Goal: Information Seeking & Learning: Learn about a topic

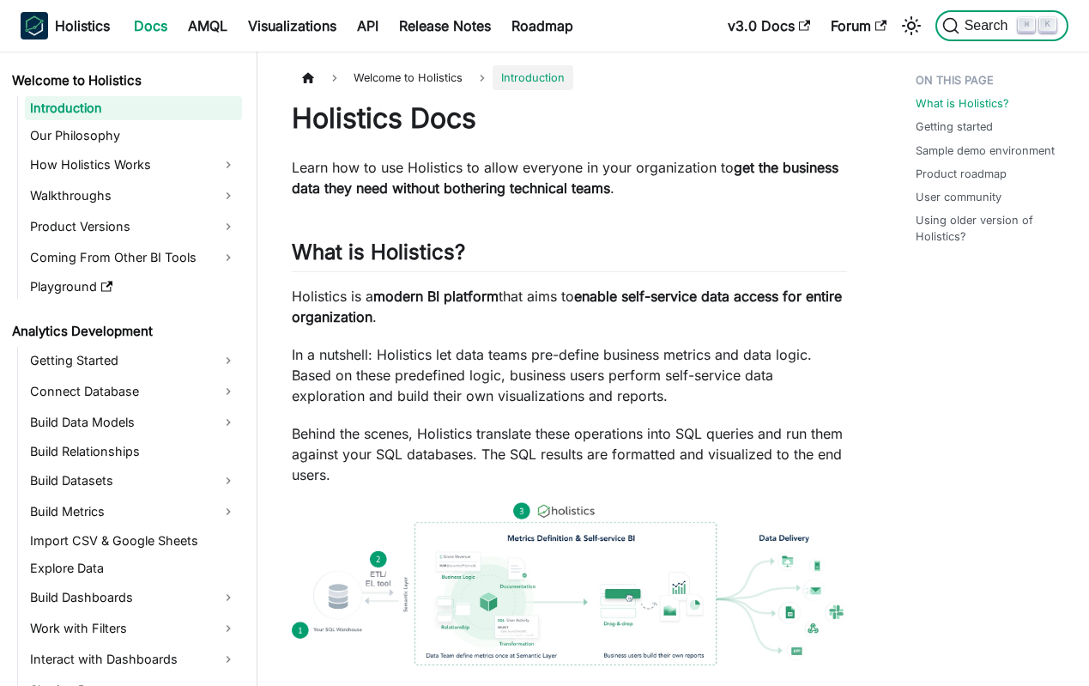
click at [1005, 25] on span "Search" at bounding box center [988, 25] width 59 height 15
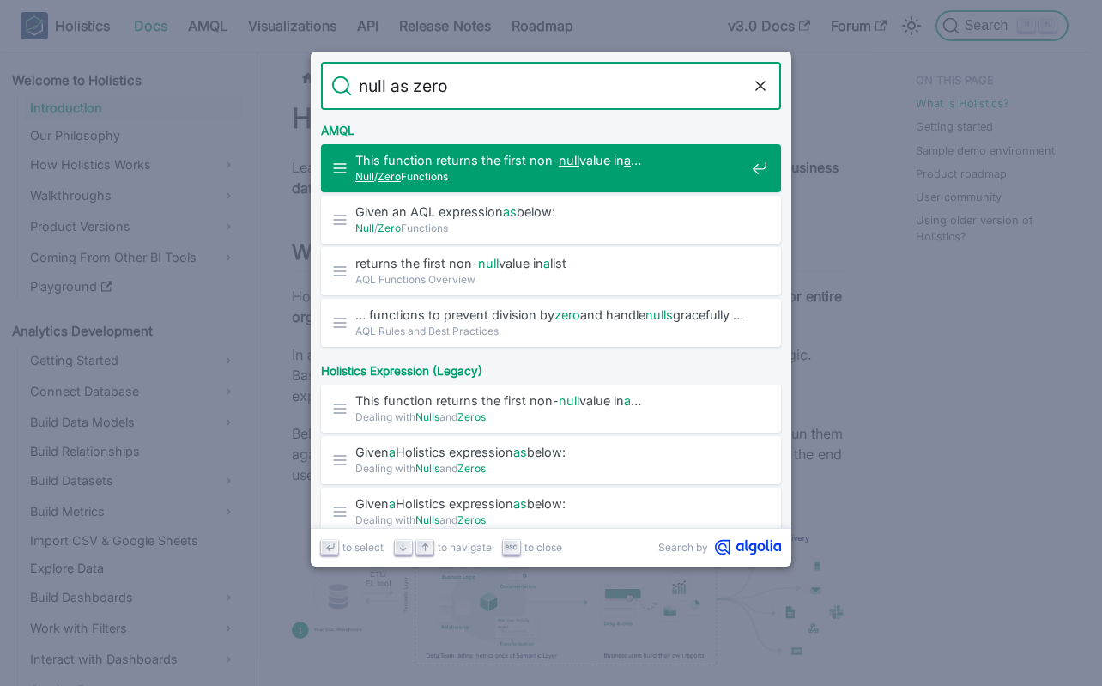
type input "null zero"
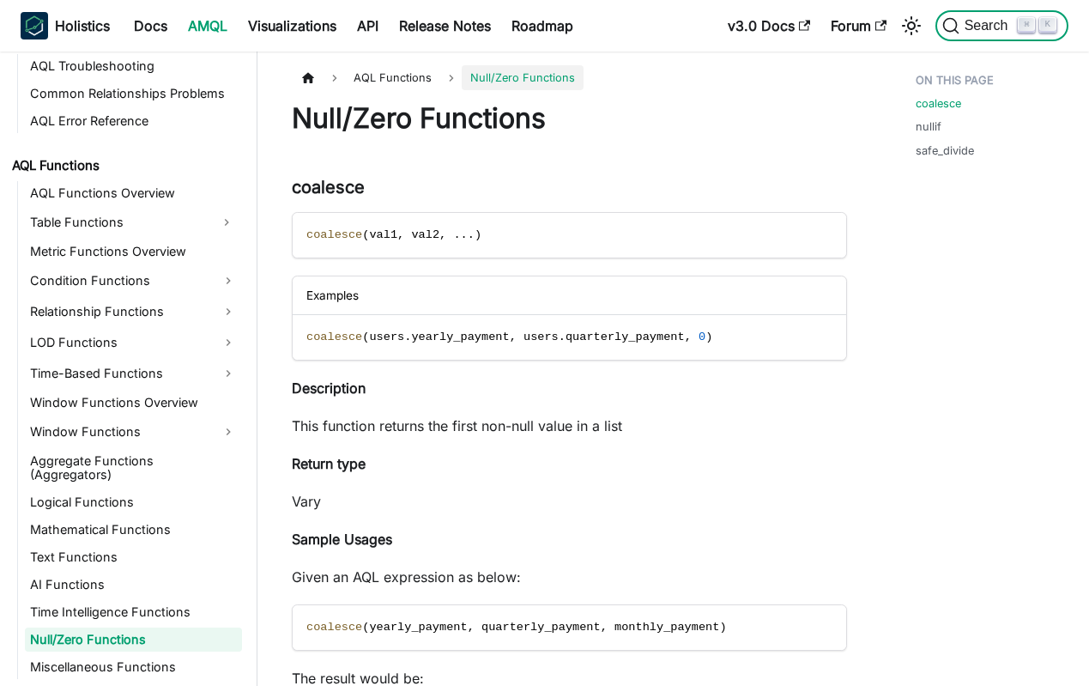
click at [986, 36] on button "Search ⌘ K" at bounding box center [1001, 25] width 133 height 31
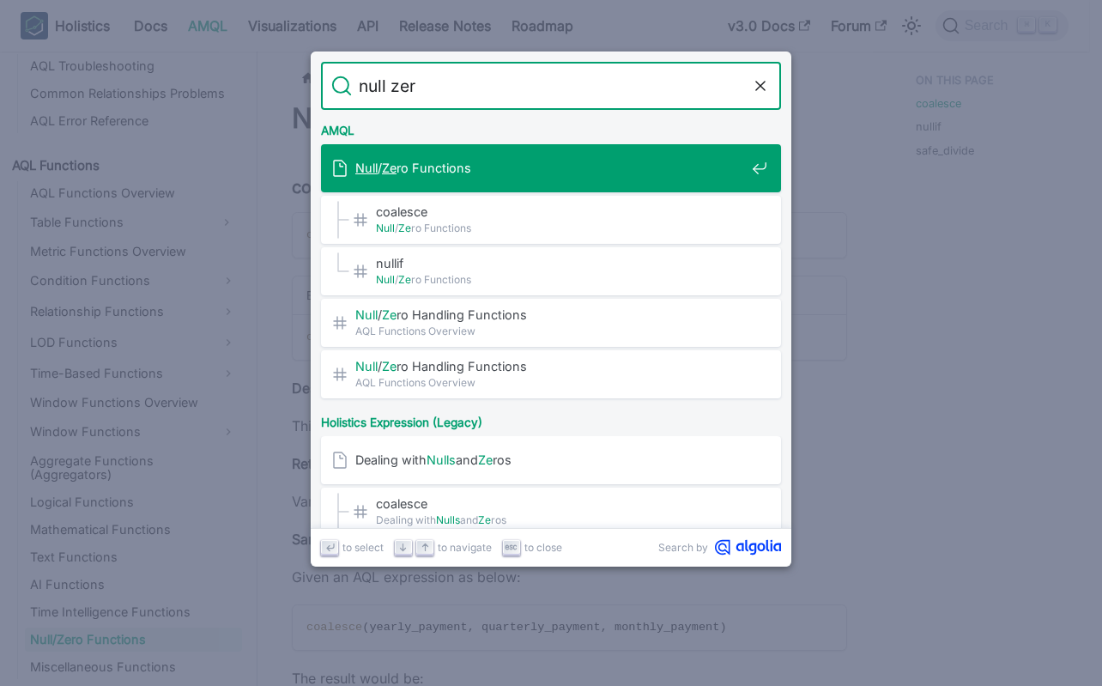
type input "null zero"
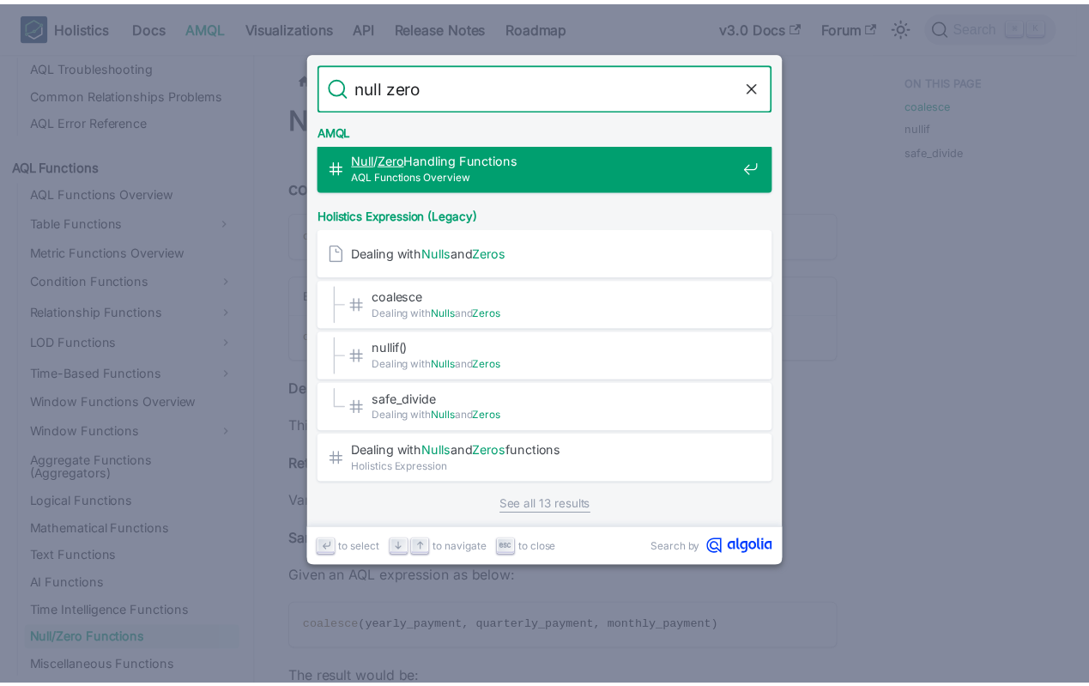
scroll to position [214, 0]
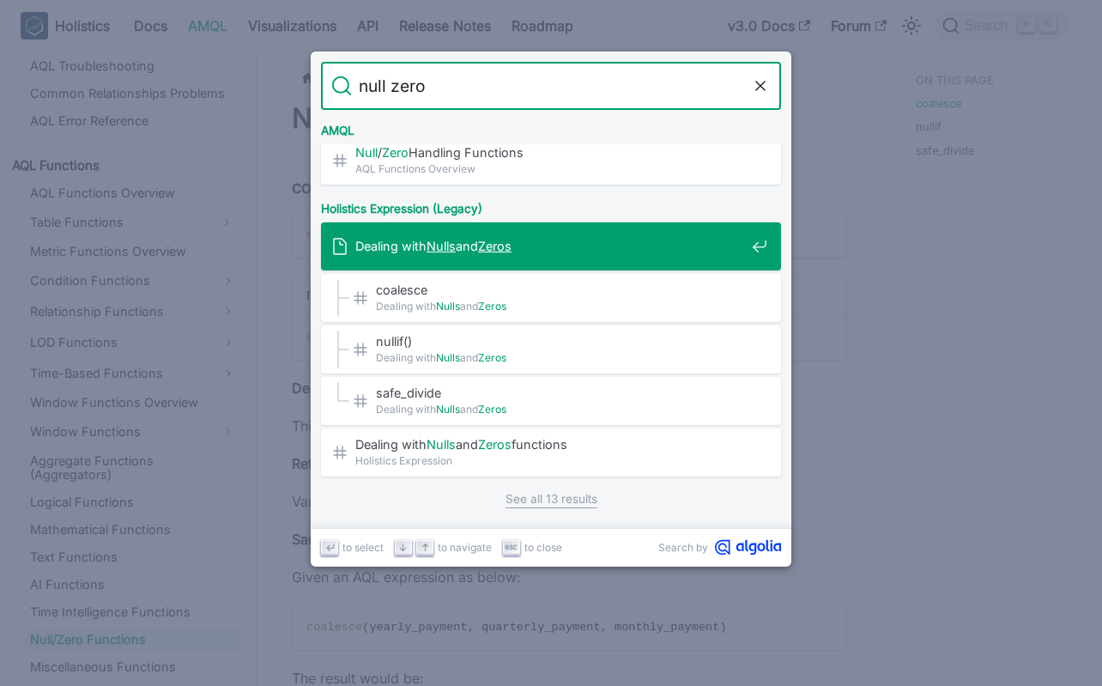
click at [592, 257] on div "Dealing with Nulls and Zeros" at bounding box center [556, 246] width 450 height 48
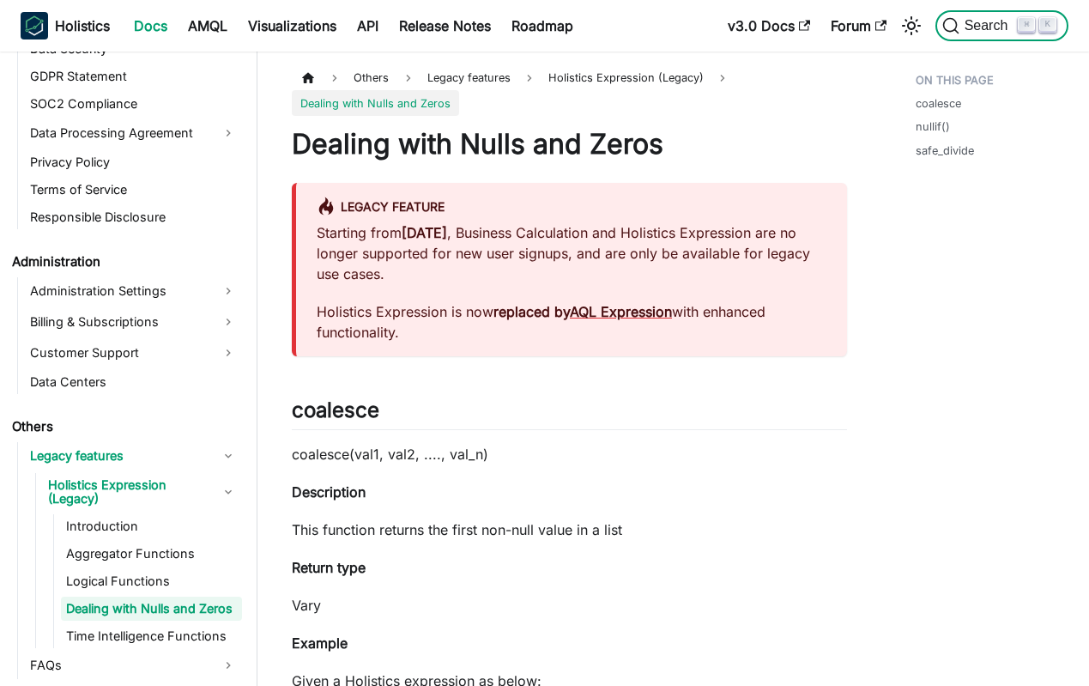
click at [1013, 17] on span "Search" at bounding box center [980, 25] width 76 height 17
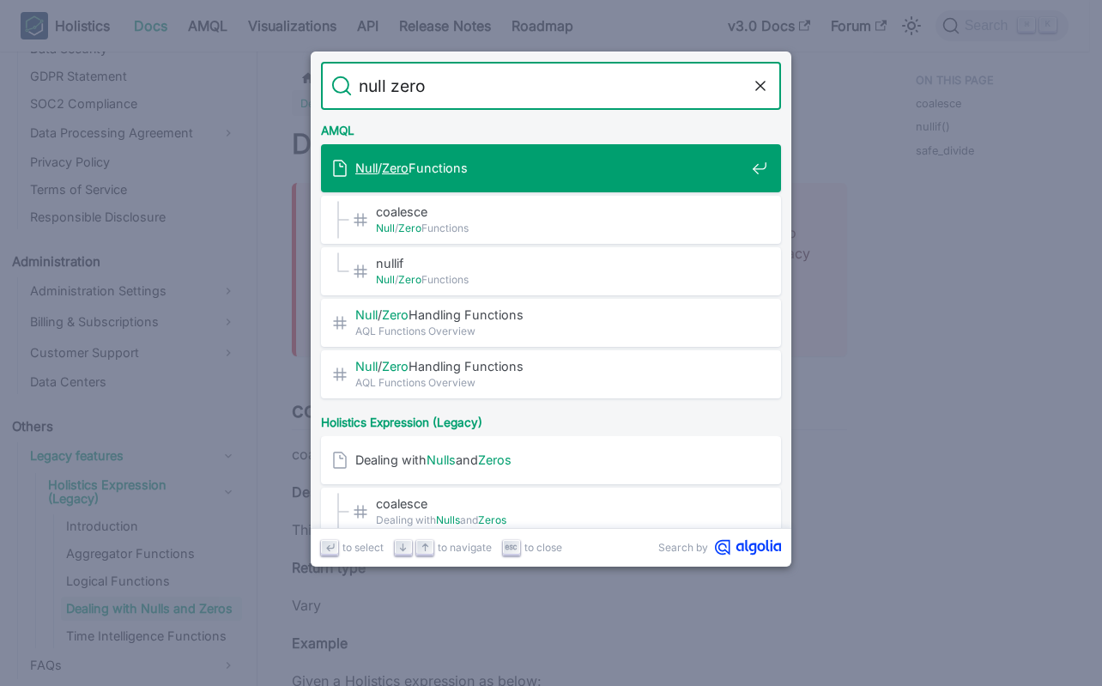
type input "null zero"
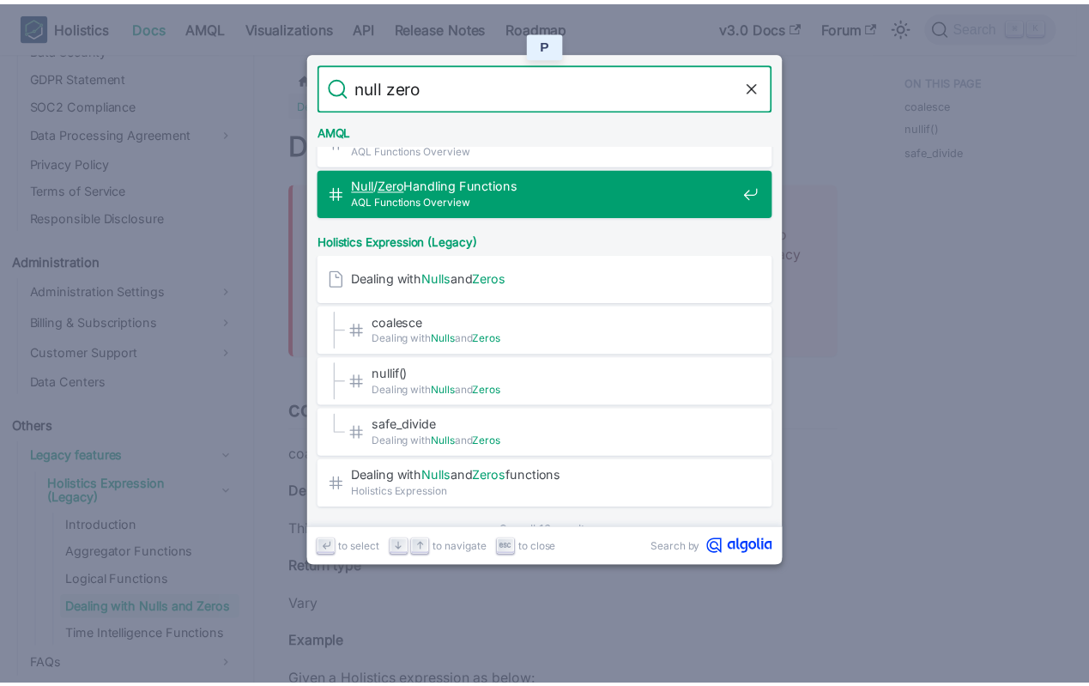
scroll to position [214, 0]
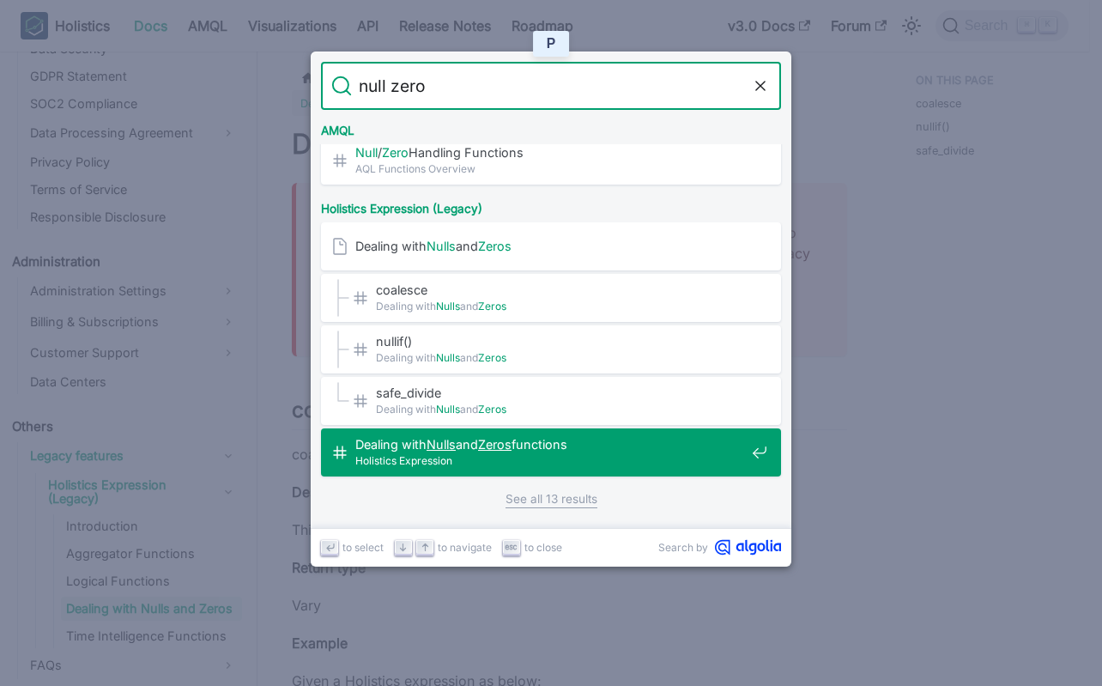
click at [554, 501] on link "See all 13 results" at bounding box center [551, 499] width 92 height 18
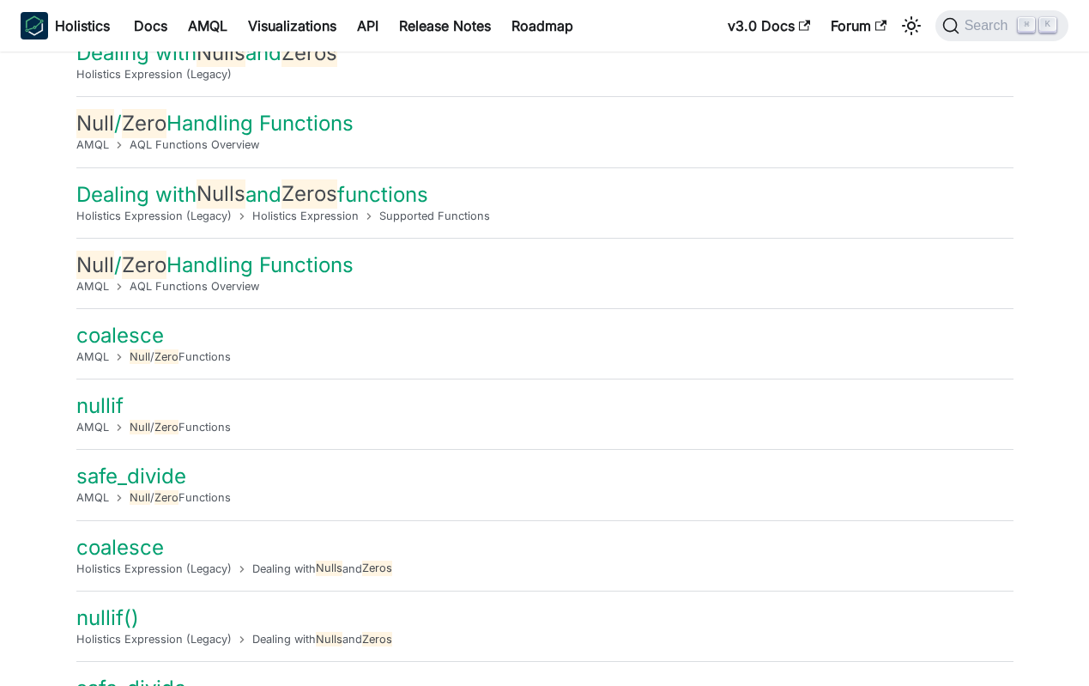
scroll to position [227, 0]
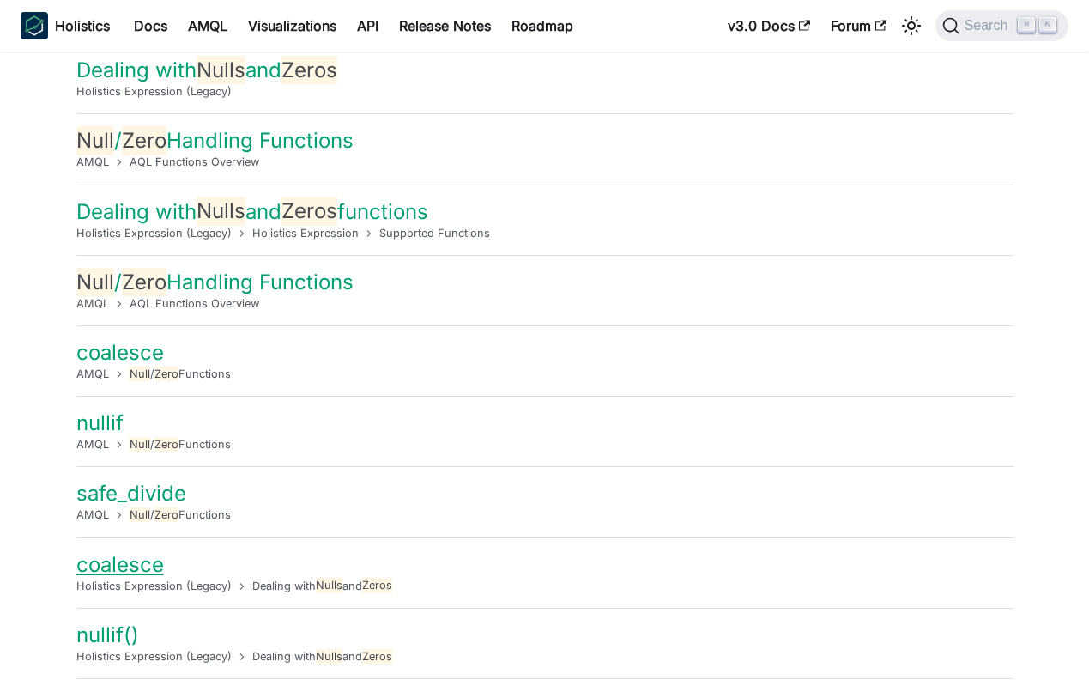
click at [137, 566] on link "coalesce​" at bounding box center [120, 564] width 88 height 25
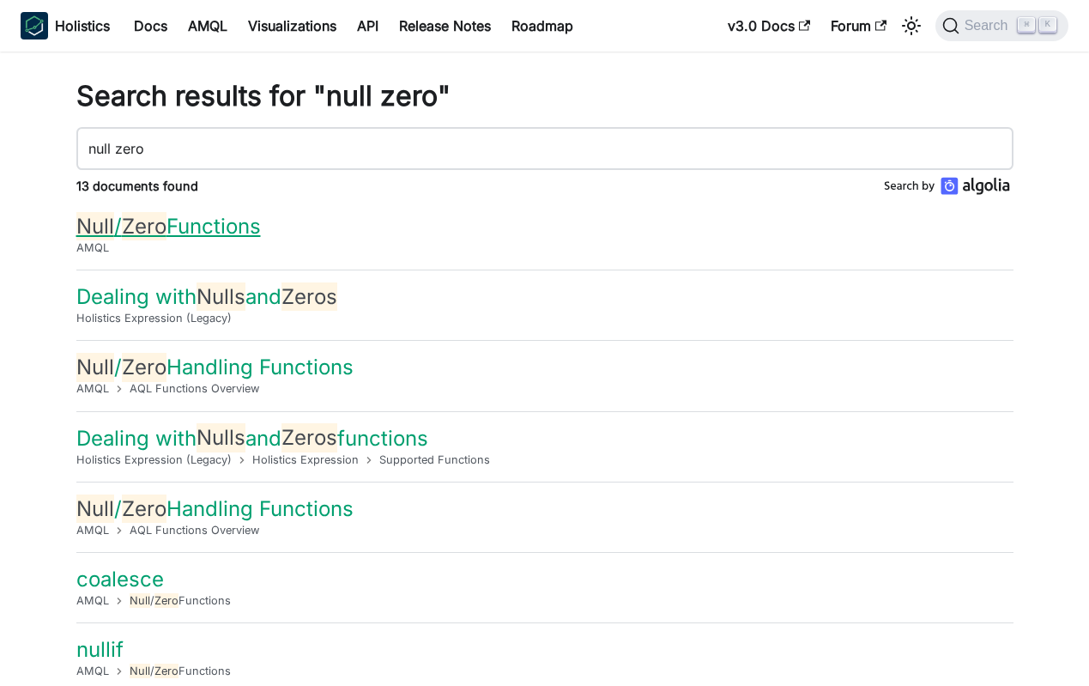
click at [221, 215] on link "Null / Zero Functions" at bounding box center [168, 226] width 184 height 28
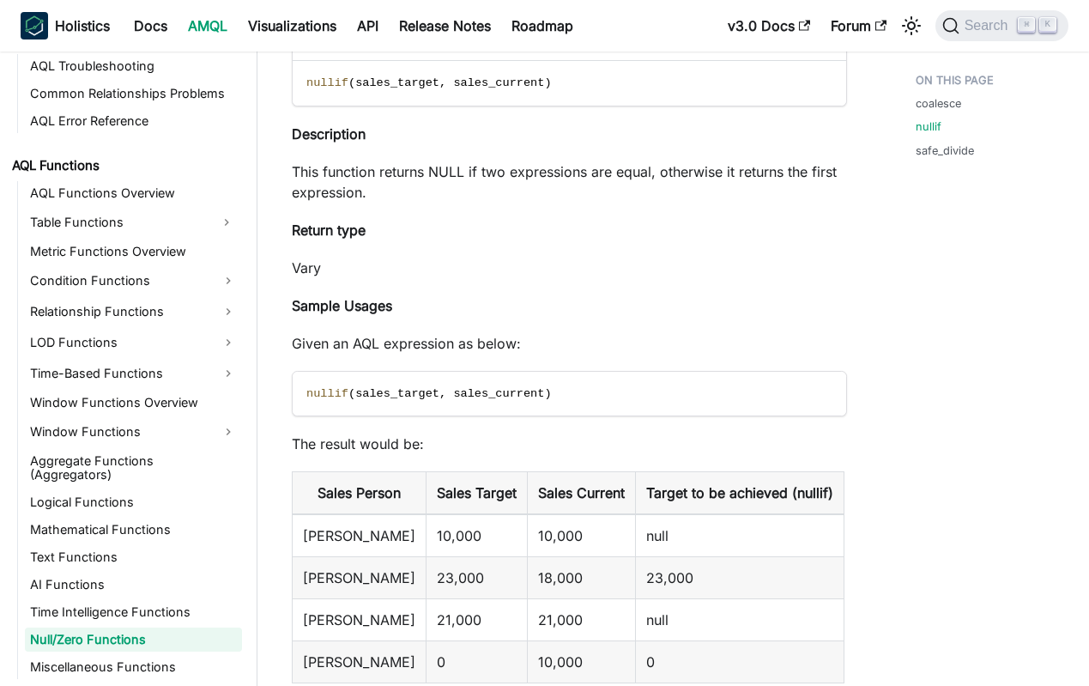
scroll to position [1687, 0]
